Goal: Obtain resource: Download file/media

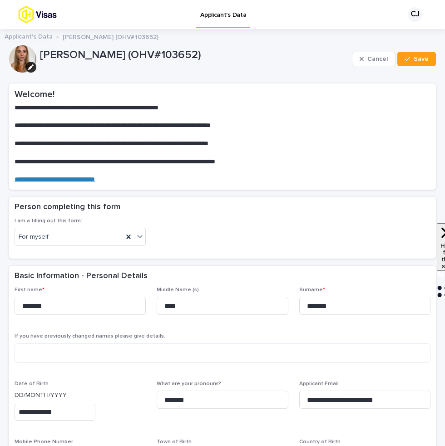
click at [34, 39] on link "Applicant's Data" at bounding box center [29, 36] width 48 height 10
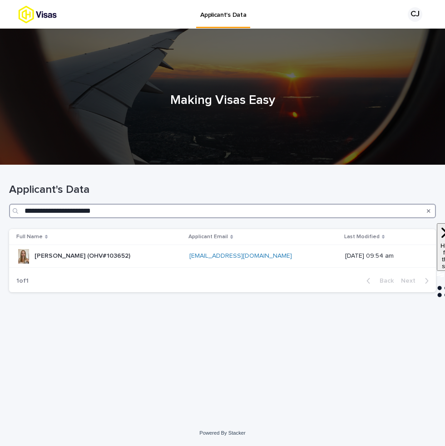
click at [263, 215] on input "**********" at bounding box center [222, 211] width 426 height 15
paste input "Search"
type input "******"
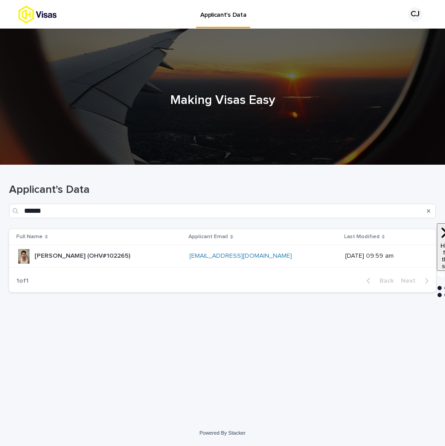
click at [166, 260] on div "[PERSON_NAME] (OHV#102265) [PERSON_NAME] (OHV#102265)" at bounding box center [99, 256] width 166 height 15
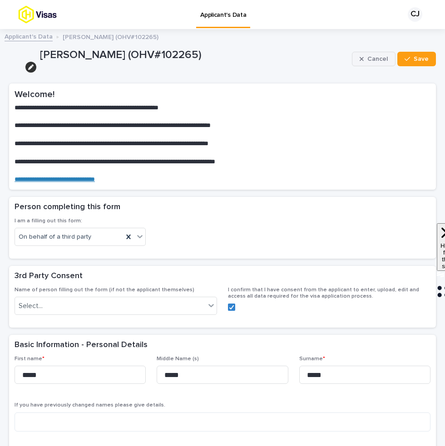
click at [378, 56] on span "Cancel" at bounding box center [377, 59] width 20 height 6
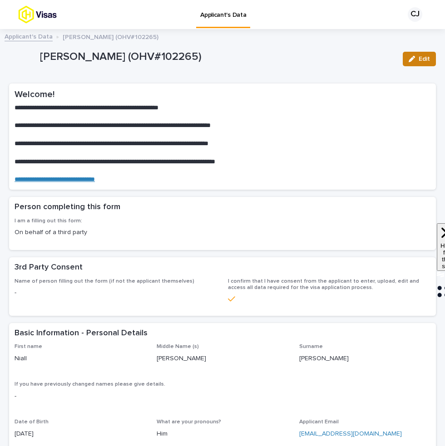
click at [415, 63] on button "Edit" at bounding box center [418, 59] width 33 height 15
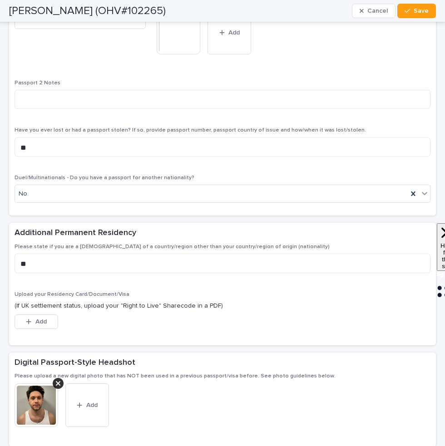
scroll to position [1340, 0]
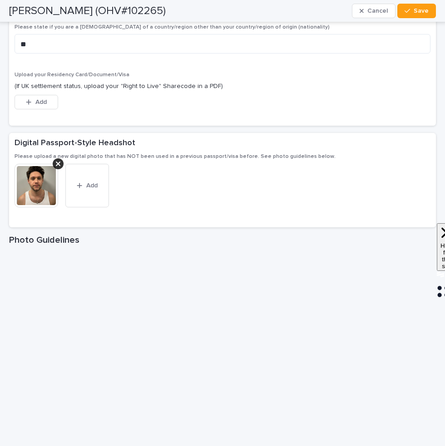
click at [37, 187] on img at bounding box center [37, 186] width 44 height 44
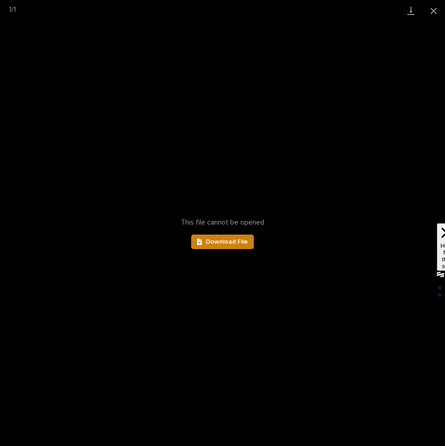
click at [232, 243] on span "Download File" at bounding box center [226, 242] width 42 height 6
click at [434, 12] on button "Close gallery" at bounding box center [433, 10] width 23 height 21
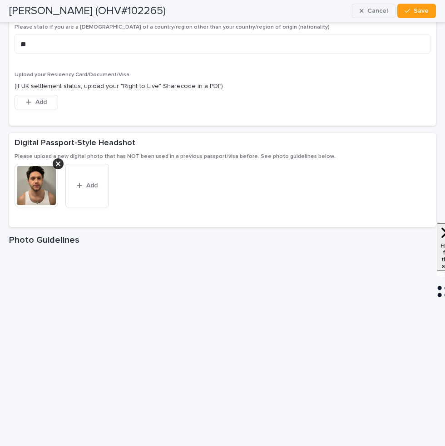
click at [379, 10] on span "Cancel" at bounding box center [377, 11] width 20 height 6
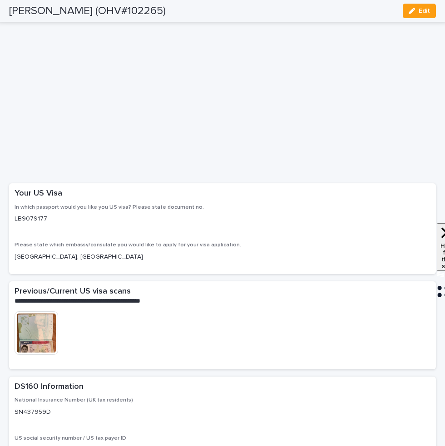
click at [32, 352] on img at bounding box center [37, 333] width 44 height 44
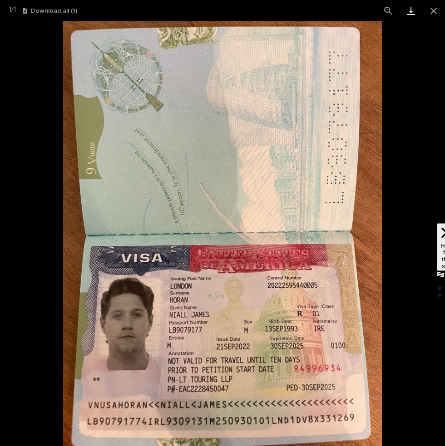
click at [405, 16] on link "Download" at bounding box center [410, 10] width 23 height 21
click at [434, 12] on button "Close gallery" at bounding box center [433, 10] width 23 height 21
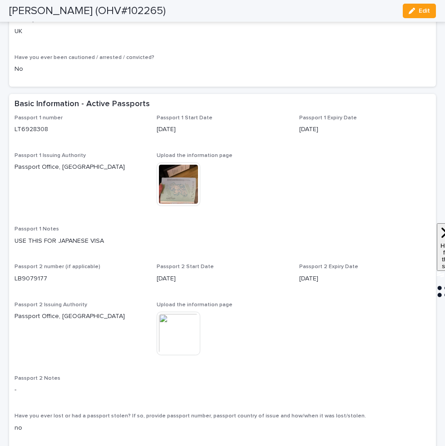
scroll to position [636, 0]
click at [182, 356] on img at bounding box center [178, 334] width 44 height 44
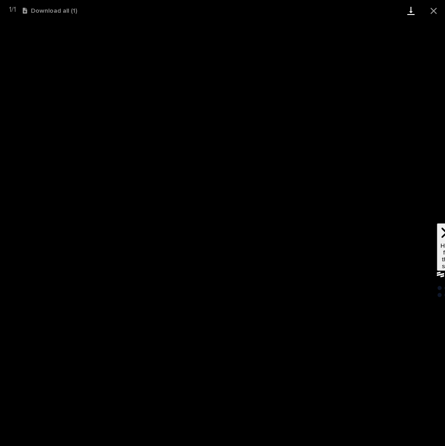
click at [407, 11] on link "Download" at bounding box center [410, 10] width 23 height 21
click at [432, 4] on button "Close gallery" at bounding box center [433, 10] width 23 height 21
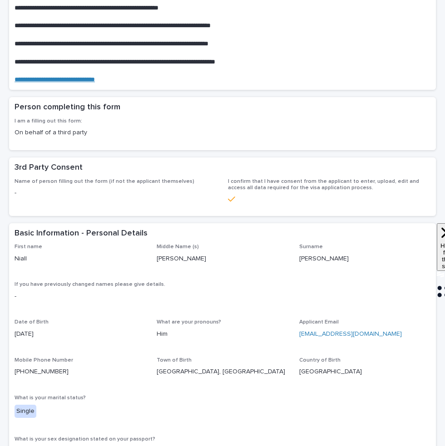
scroll to position [270, 0]
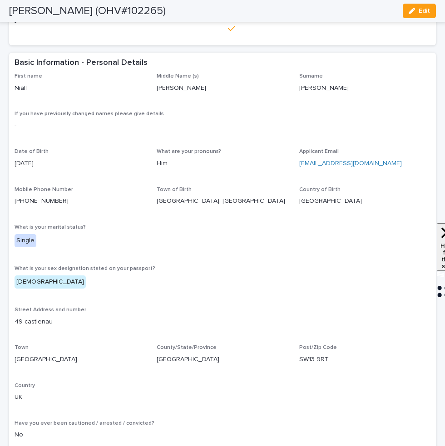
click at [175, 203] on p "[GEOGRAPHIC_DATA], [GEOGRAPHIC_DATA]" at bounding box center [221, 201] width 131 height 10
copy p "Westmeath"
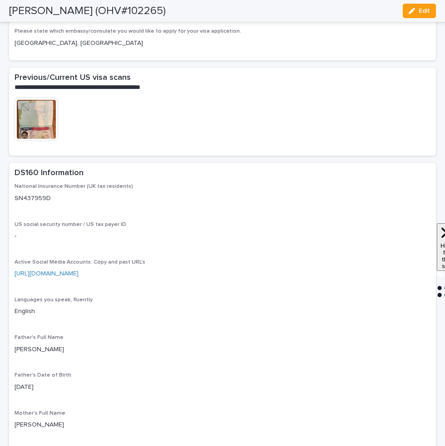
scroll to position [1555, 0]
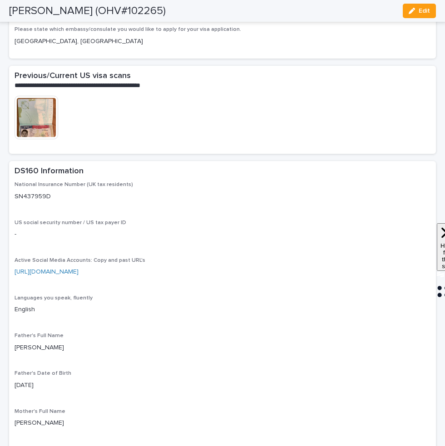
click at [34, 201] on p "SN437959D" at bounding box center [223, 197] width 416 height 10
copy p "SN437959D"
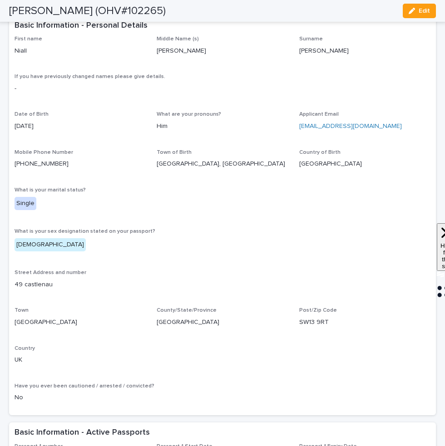
scroll to position [469, 0]
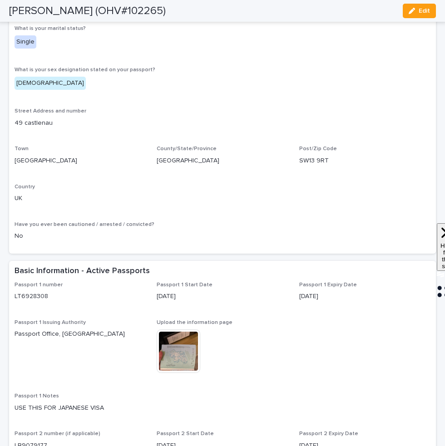
click at [40, 124] on p "49 castlenau" at bounding box center [223, 123] width 416 height 10
copy p "49 castlenau"
click at [211, 120] on p "49 castlenau" at bounding box center [223, 123] width 416 height 10
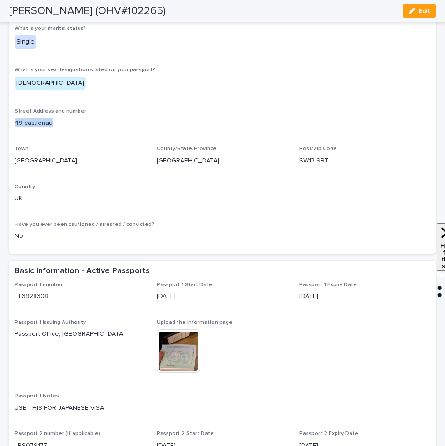
drag, startPoint x: 55, startPoint y: 124, endPoint x: 7, endPoint y: 125, distance: 48.1
copy p "49 castlenau"
click at [27, 159] on p "[GEOGRAPHIC_DATA]" at bounding box center [80, 161] width 131 height 10
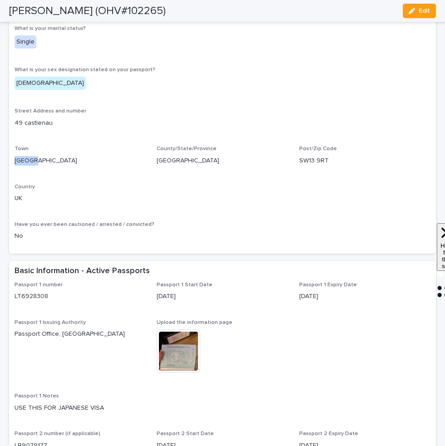
copy p "[GEOGRAPHIC_DATA]"
click at [306, 161] on p "SW13 9RT" at bounding box center [364, 161] width 131 height 10
copy p "SW13 9RT"
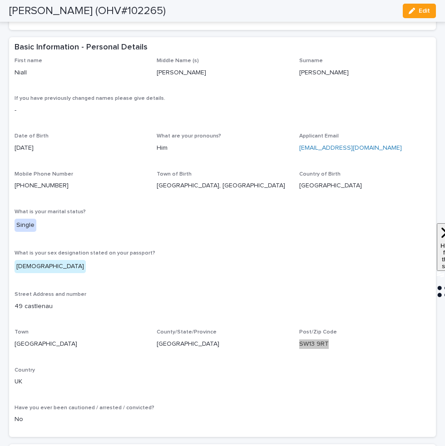
scroll to position [269, 0]
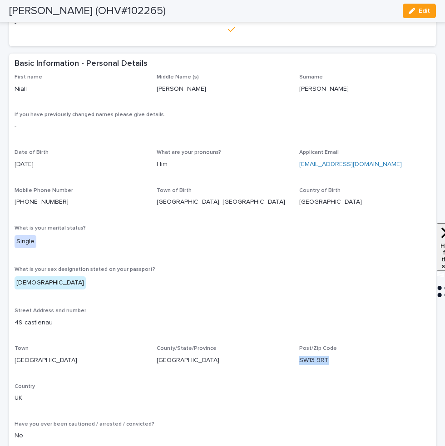
drag, startPoint x: 69, startPoint y: 201, endPoint x: 13, endPoint y: 201, distance: 56.7
click at [13, 201] on div "First name [PERSON_NAME] Middle Name (s) [PERSON_NAME] Surname [PERSON_NAME] If…" at bounding box center [222, 263] width 426 height 379
copy link "[PHONE_NUMBER]"
drag, startPoint x: 347, startPoint y: 161, endPoint x: 293, endPoint y: 162, distance: 53.1
click at [293, 162] on div "First name [PERSON_NAME] Middle Name (s) [PERSON_NAME] Surname [PERSON_NAME] If…" at bounding box center [223, 261] width 416 height 374
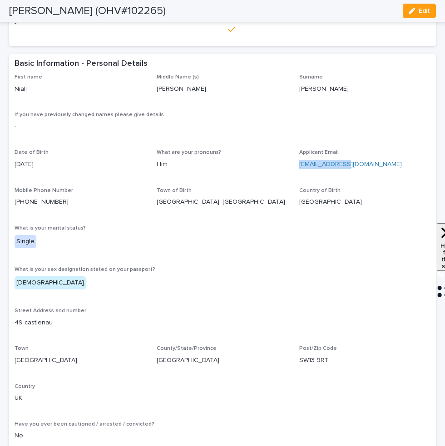
copy link "[EMAIL_ADDRESS][DOMAIN_NAME]"
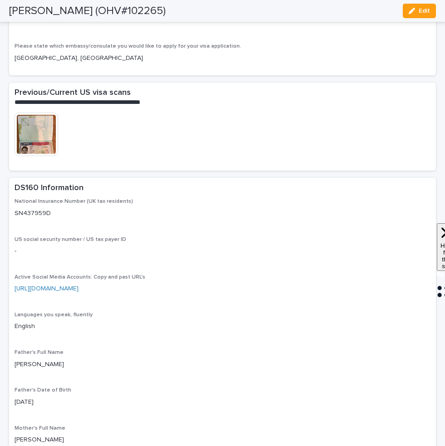
scroll to position [1596, 0]
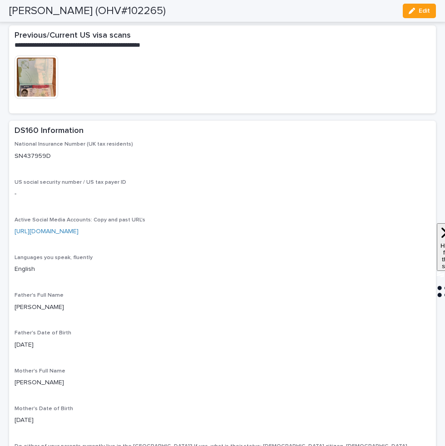
drag, startPoint x: 221, startPoint y: 250, endPoint x: 13, endPoint y: 250, distance: 208.2
copy link "[URL][DOMAIN_NAME]"
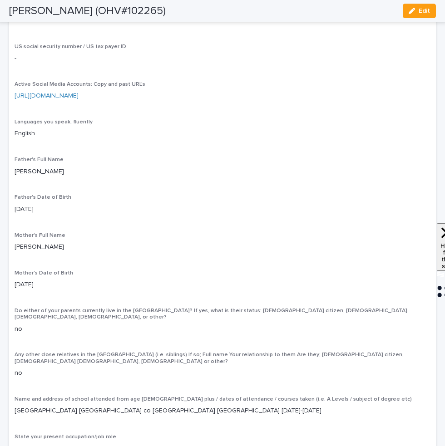
scroll to position [1735, 0]
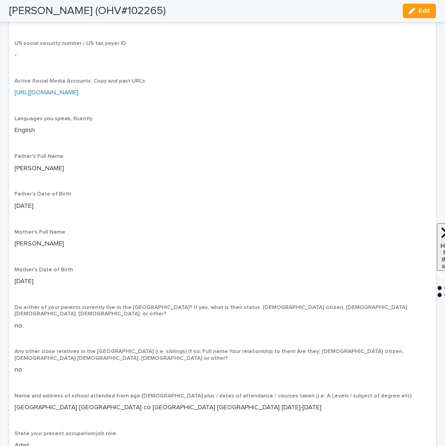
click at [38, 173] on p "[PERSON_NAME]" at bounding box center [223, 169] width 416 height 10
copy p "[PERSON_NAME]"
click at [24, 249] on p "[PERSON_NAME]" at bounding box center [223, 244] width 416 height 10
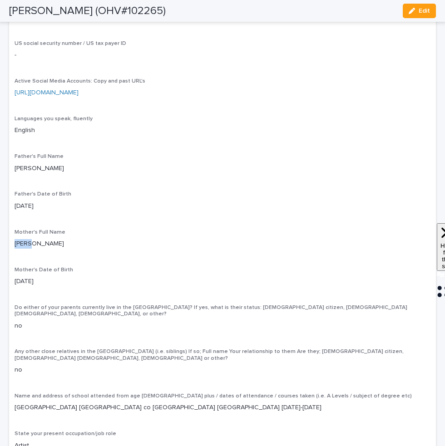
click at [24, 249] on p "[PERSON_NAME]" at bounding box center [223, 244] width 416 height 10
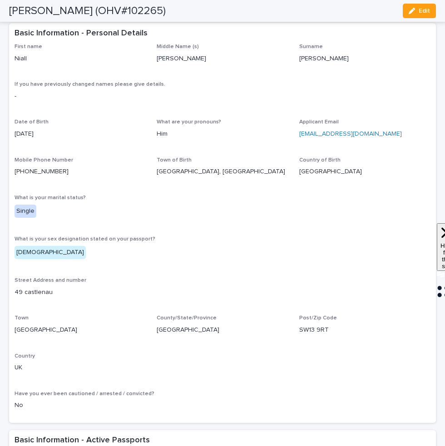
scroll to position [428, 0]
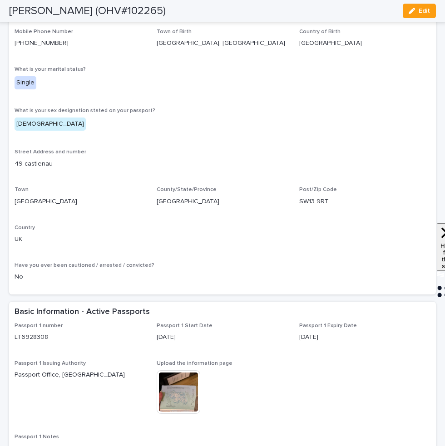
click at [42, 165] on p "49 castlenau" at bounding box center [223, 164] width 416 height 10
click at [25, 202] on p "[GEOGRAPHIC_DATA]" at bounding box center [80, 202] width 131 height 10
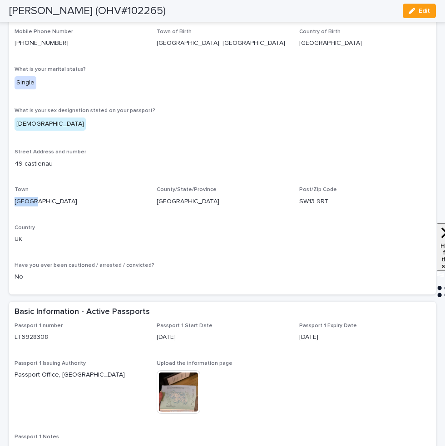
click at [313, 205] on p "SW13 9RT" at bounding box center [364, 202] width 131 height 10
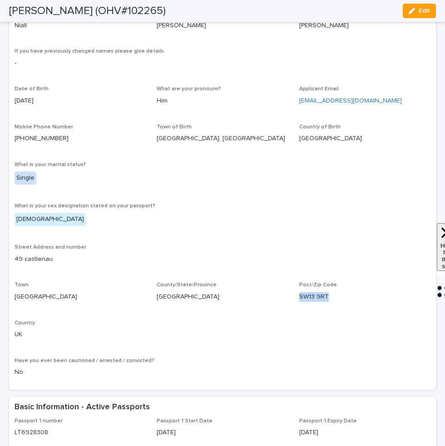
drag, startPoint x: 74, startPoint y: 138, endPoint x: 10, endPoint y: 138, distance: 64.4
click at [10, 138] on div "First name [PERSON_NAME] Middle Name (s) [PERSON_NAME] Surname [PERSON_NAME] If…" at bounding box center [222, 199] width 426 height 379
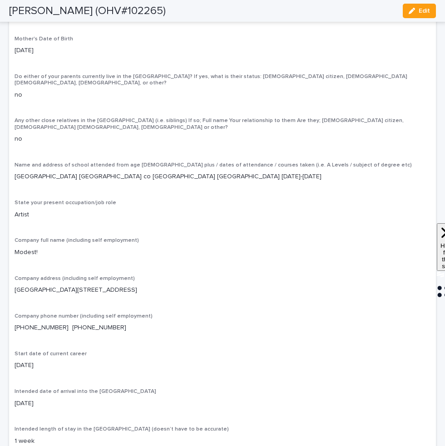
scroll to position [1951, 0]
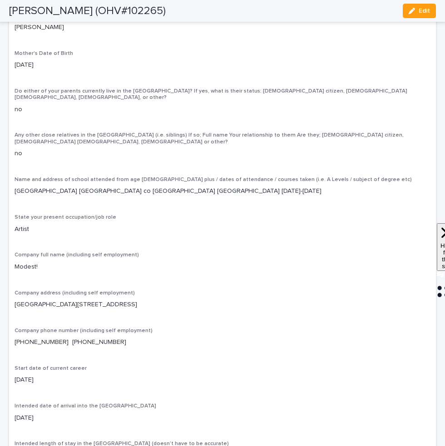
click at [114, 194] on p "[GEOGRAPHIC_DATA] [GEOGRAPHIC_DATA] co [GEOGRAPHIC_DATA] [GEOGRAPHIC_DATA] [DAT…" at bounding box center [223, 191] width 416 height 10
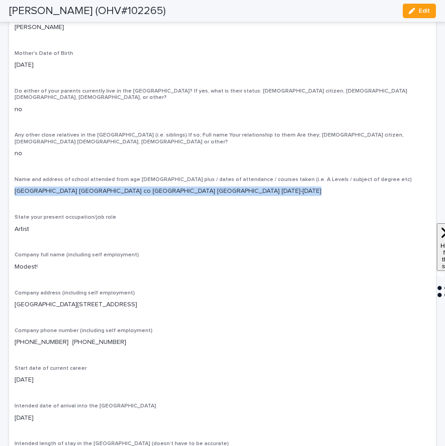
click at [114, 194] on p "[GEOGRAPHIC_DATA] [GEOGRAPHIC_DATA] co [GEOGRAPHIC_DATA] [GEOGRAPHIC_DATA] [DAT…" at bounding box center [223, 191] width 416 height 10
drag, startPoint x: 188, startPoint y: 196, endPoint x: 12, endPoint y: 197, distance: 176.0
click at [12, 197] on div "National Insurance Number (UK tax residents) SN437959D US social security numbe…" at bounding box center [222, 369] width 426 height 1167
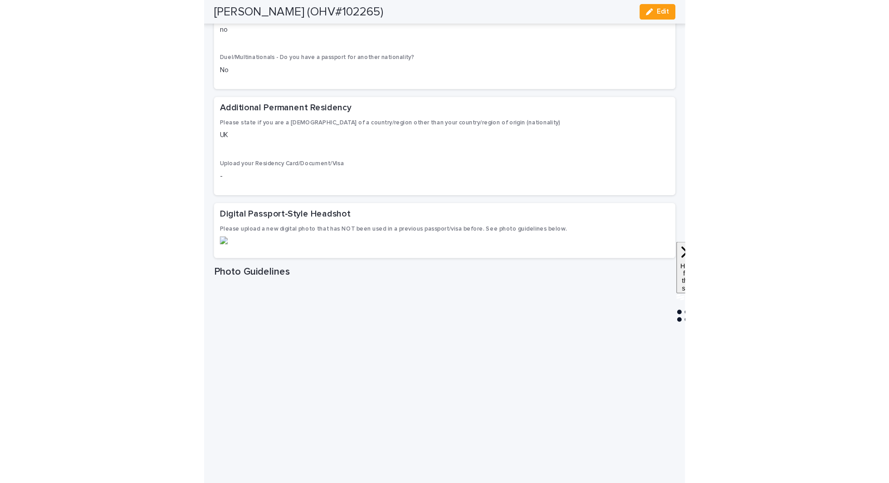
scroll to position [1070, 0]
